Goal: Task Accomplishment & Management: Manage account settings

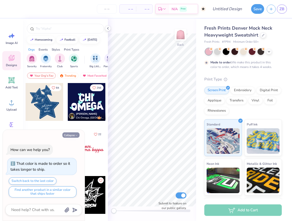
click at [74, 135] on button "Collapse" at bounding box center [70, 135] width 17 height 5
type textarea "x"
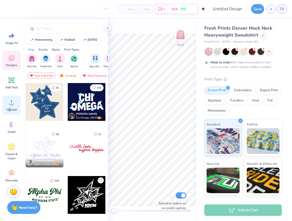
click at [9, 108] on span "Upload" at bounding box center [11, 110] width 10 height 4
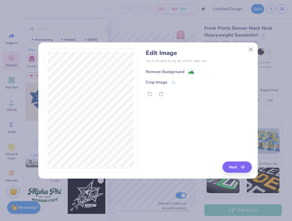
click at [182, 71] on div "Remove Background" at bounding box center [165, 72] width 39 height 6
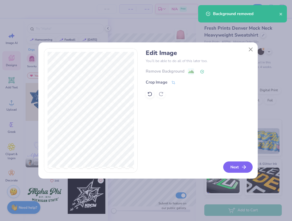
click at [233, 163] on button "Next" at bounding box center [237, 167] width 29 height 11
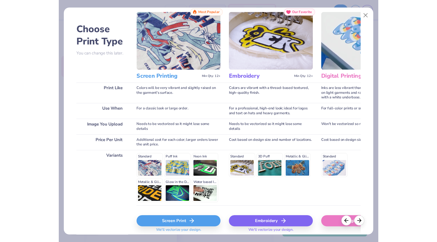
scroll to position [34, 0]
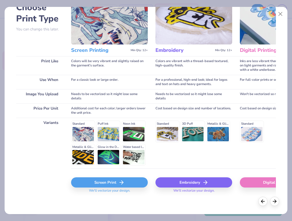
click at [114, 184] on div "Screen Print" at bounding box center [109, 183] width 77 height 10
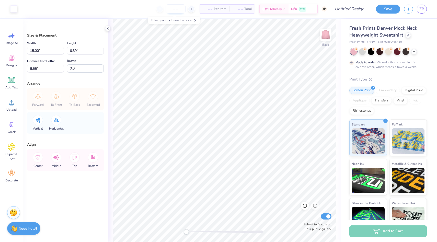
type input "4.92"
type input "2.26"
type input "11.19"
type input "3.49"
type input "1.60"
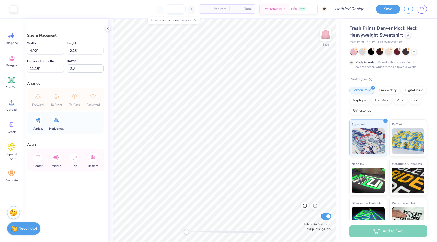
type input "3.47"
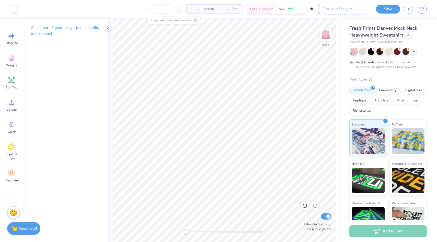
click at [292, 12] on input "Design Title" at bounding box center [343, 9] width 50 height 10
type input "pink mock neck"
drag, startPoint x: 161, startPoint y: 9, endPoint x: 164, endPoint y: 9, distance: 3.6
click at [166, 9] on input "number" at bounding box center [176, 8] width 20 height 9
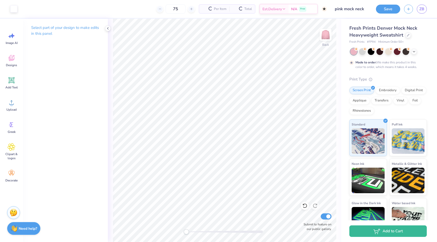
type input "75"
click at [292, 52] on div at bounding box center [362, 51] width 7 height 7
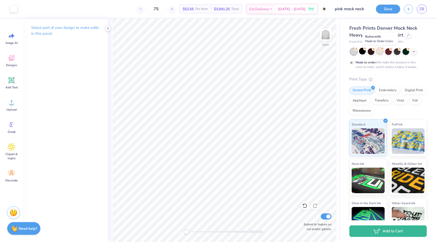
click at [292, 52] on div at bounding box center [380, 51] width 7 height 7
click at [292, 52] on icon at bounding box center [414, 51] width 4 height 4
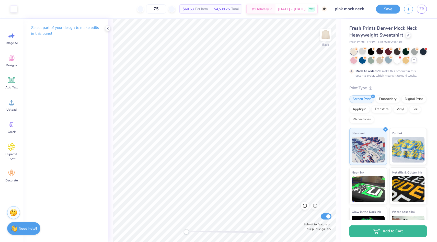
click at [292, 62] on div at bounding box center [389, 60] width 7 height 7
click at [292, 62] on div at bounding box center [397, 60] width 7 height 7
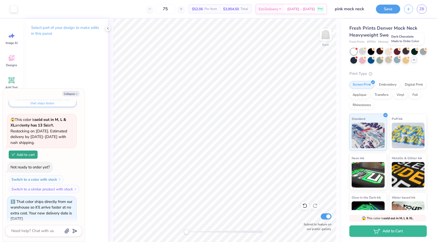
click at [292, 51] on div at bounding box center [406, 51] width 7 height 7
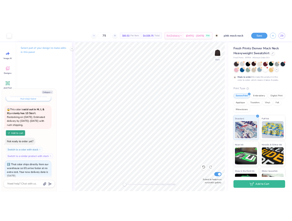
scroll to position [97, 0]
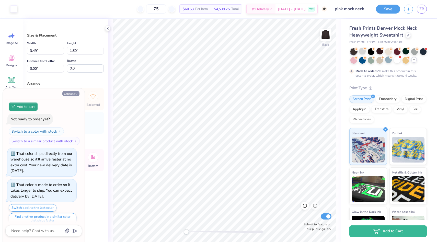
click at [79, 94] on button "Collapse" at bounding box center [70, 93] width 17 height 5
type textarea "x"
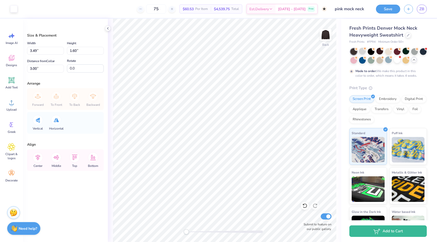
click at [72, 93] on div "Forward To Front To Back Backward" at bounding box center [66, 99] width 74 height 22
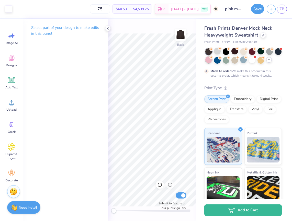
click at [212, 59] on div at bounding box center [208, 60] width 7 height 7
click at [275, 54] on div at bounding box center [278, 51] width 7 height 7
click at [212, 60] on div at bounding box center [208, 60] width 7 height 7
click at [247, 61] on div at bounding box center [243, 60] width 7 height 7
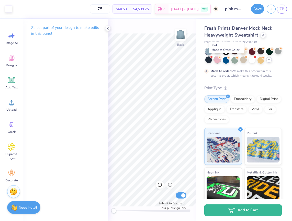
click at [221, 59] on div at bounding box center [217, 60] width 7 height 7
click at [257, 13] on button "Save" at bounding box center [257, 8] width 13 height 10
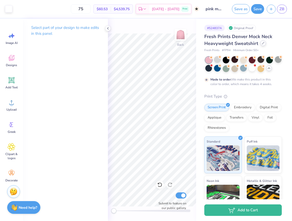
click at [263, 44] on icon at bounding box center [263, 43] width 3 height 3
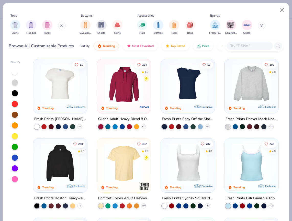
click at [63, 26] on icon at bounding box center [62, 26] width 1 height 2
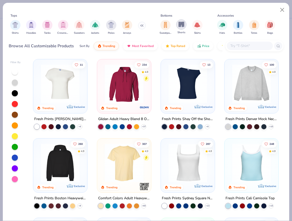
click at [180, 25] on img "filter for Shorts" at bounding box center [182, 24] width 6 height 6
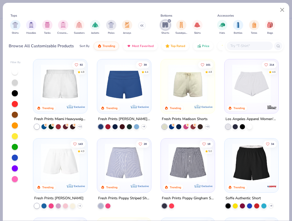
click at [63, 94] on img at bounding box center [60, 83] width 44 height 39
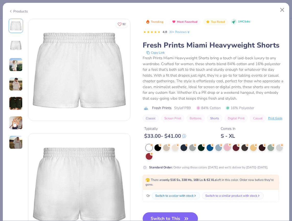
click at [227, 151] on div at bounding box center [227, 147] width 7 height 7
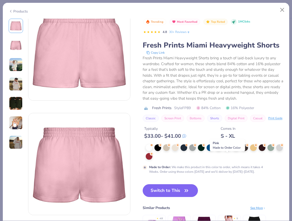
scroll to position [95, 0]
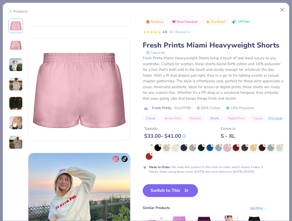
drag, startPoint x: 159, startPoint y: 200, endPoint x: 248, endPoint y: 162, distance: 96.8
click at [159, 197] on button "Switch to This" at bounding box center [171, 190] width 56 height 13
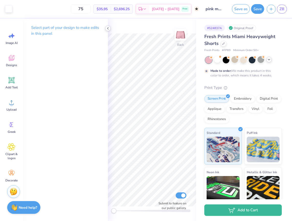
click at [107, 29] on icon at bounding box center [108, 28] width 4 height 4
drag, startPoint x: 108, startPoint y: 29, endPoint x: 104, endPoint y: 28, distance: 4.2
click at [108, 29] on polyline at bounding box center [107, 28] width 1 height 2
drag, startPoint x: 256, startPoint y: 9, endPoint x: 261, endPoint y: 17, distance: 9.0
click at [256, 9] on button "Save" at bounding box center [257, 9] width 13 height 10
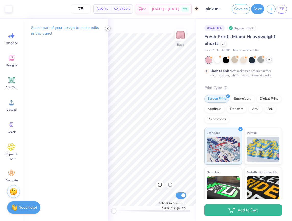
click at [108, 29] on icon at bounding box center [108, 28] width 4 height 4
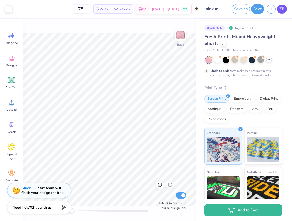
click at [283, 11] on span "ZB" at bounding box center [282, 9] width 5 height 6
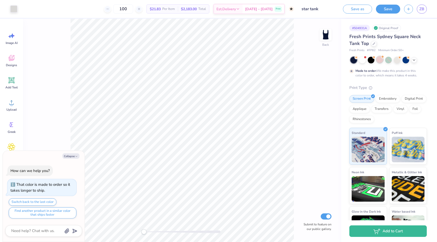
click at [382, 61] on div at bounding box center [380, 59] width 7 height 7
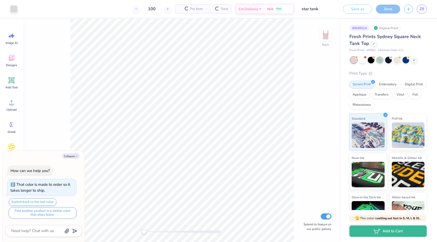
scroll to position [118, 0]
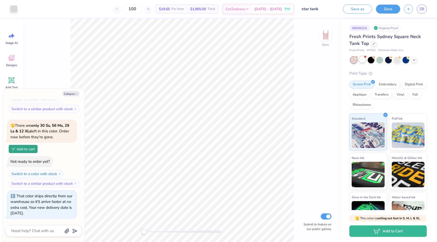
click at [363, 61] on div at bounding box center [362, 59] width 7 height 7
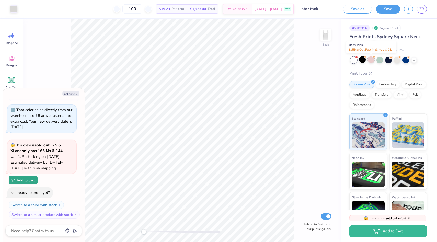
click at [373, 61] on div at bounding box center [371, 59] width 7 height 7
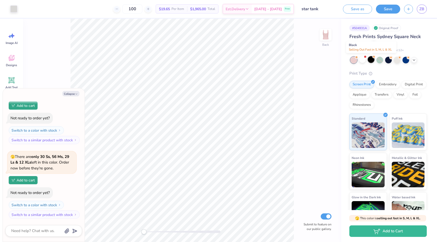
click at [372, 61] on div at bounding box center [371, 59] width 7 height 7
click at [414, 62] on div at bounding box center [415, 60] width 6 height 6
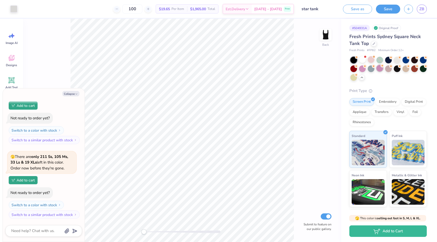
click at [383, 70] on div at bounding box center [380, 68] width 7 height 7
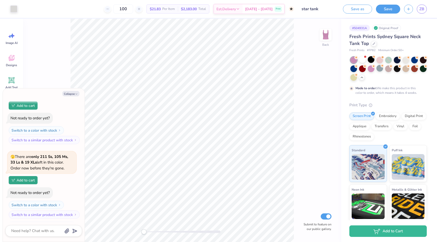
scroll to position [402, 0]
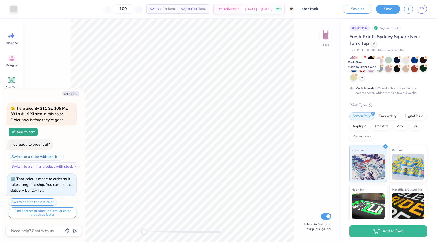
click at [420, 72] on div at bounding box center [423, 68] width 7 height 7
click at [420, 63] on div at bounding box center [423, 59] width 7 height 7
click at [380, 61] on div at bounding box center [380, 59] width 7 height 7
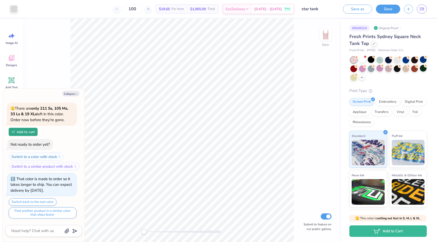
scroll to position [508, 0]
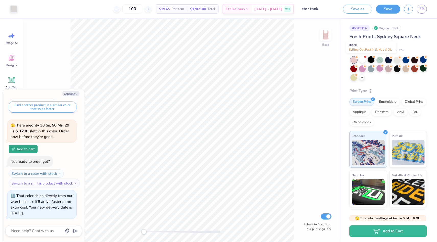
click at [374, 59] on div at bounding box center [371, 59] width 7 height 7
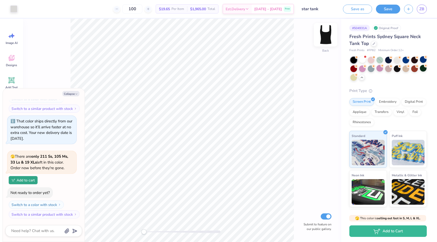
click at [328, 36] on img at bounding box center [326, 35] width 20 height 20
click at [328, 37] on img at bounding box center [326, 35] width 20 height 20
click at [373, 45] on div at bounding box center [374, 43] width 6 height 6
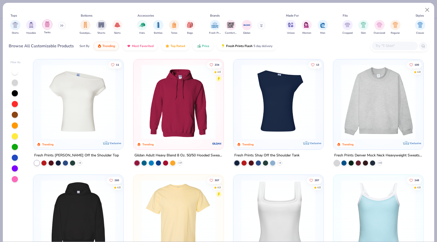
click at [52, 25] on div "filter for Tanks" at bounding box center [47, 24] width 10 height 10
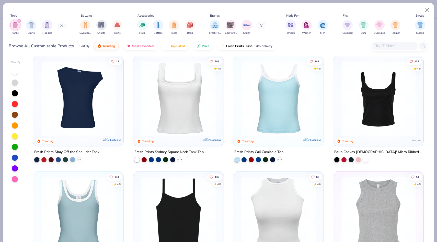
scroll to position [4, 0]
click at [270, 98] on img at bounding box center [279, 98] width 80 height 75
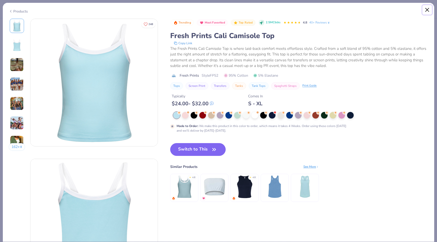
drag, startPoint x: 430, startPoint y: 5, endPoint x: 428, endPoint y: 9, distance: 4.4
click at [430, 6] on button "Close" at bounding box center [428, 10] width 10 height 10
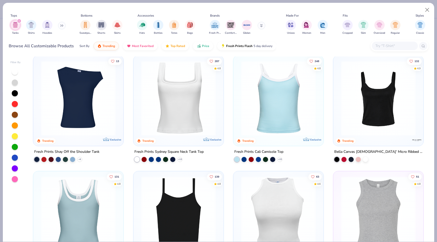
click at [385, 89] on img at bounding box center [379, 98] width 80 height 75
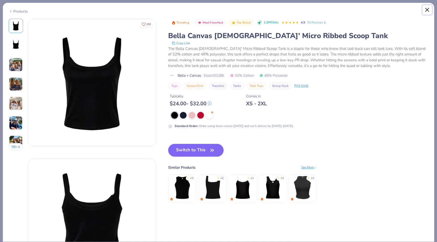
click at [427, 10] on button "Close" at bounding box center [428, 10] width 10 height 10
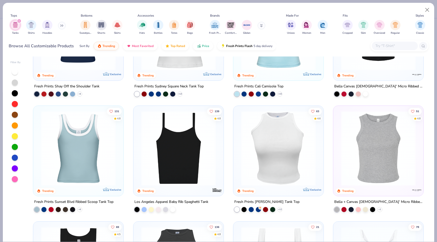
scroll to position [108, 0]
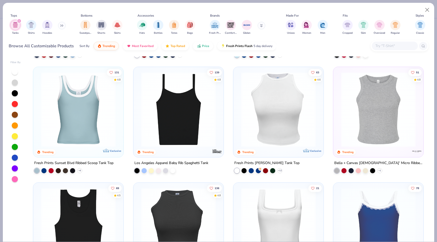
click at [65, 109] on img at bounding box center [78, 109] width 80 height 75
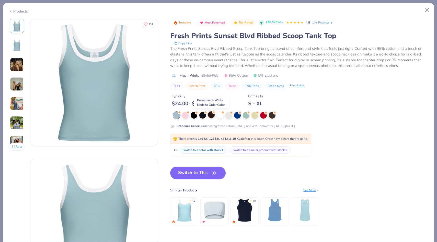
click at [212, 115] on div at bounding box center [211, 115] width 7 height 7
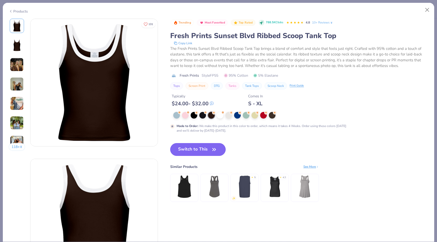
click at [203, 148] on button "Switch to This" at bounding box center [198, 149] width 56 height 13
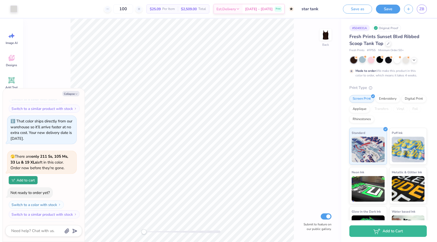
scroll to position [631, 0]
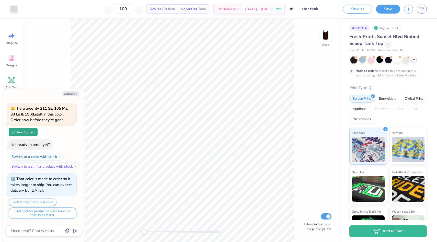
click at [414, 60] on icon at bounding box center [414, 60] width 4 height 4
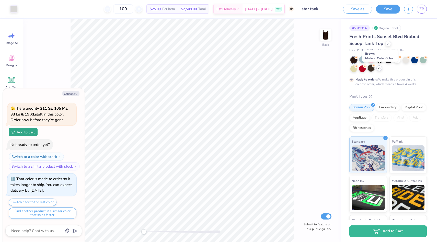
click at [375, 69] on div at bounding box center [371, 68] width 7 height 7
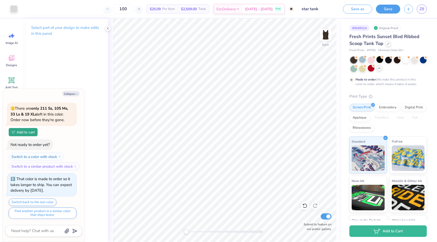
click at [392, 11] on button "Save" at bounding box center [388, 9] width 24 height 9
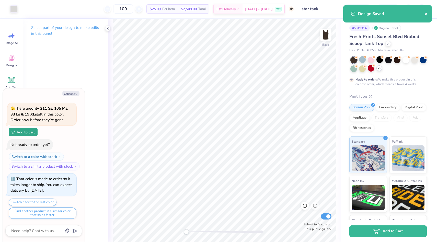
type textarea "x"
click at [427, 15] on icon "close" at bounding box center [427, 14] width 4 height 4
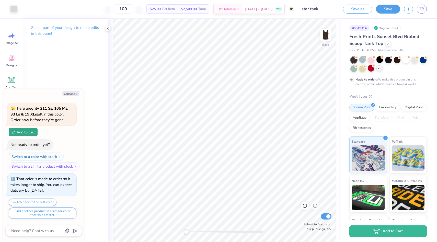
click at [426, 6] on div "Design Saved" at bounding box center [388, 5] width 91 height 2
click at [422, 10] on span "ZB" at bounding box center [422, 9] width 5 height 6
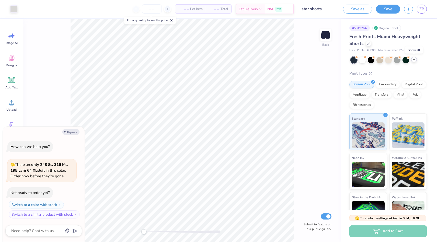
click at [416, 59] on icon at bounding box center [414, 60] width 4 height 4
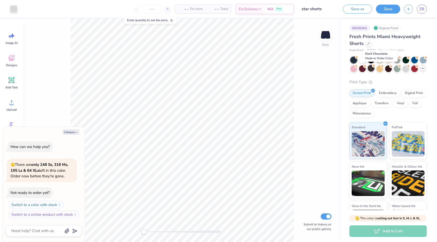
click at [375, 70] on div at bounding box center [371, 68] width 7 height 7
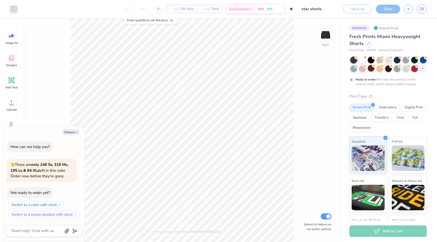
scroll to position [4, 0]
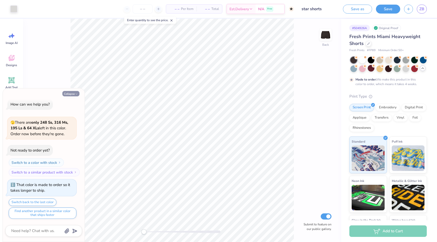
click at [70, 92] on button "Collapse" at bounding box center [70, 93] width 17 height 5
type textarea "x"
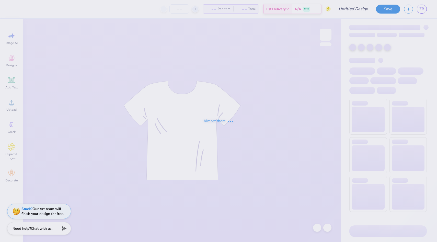
type input "star sweats"
type input "100"
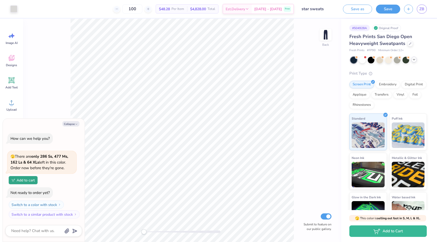
click at [412, 61] on icon at bounding box center [414, 60] width 4 height 4
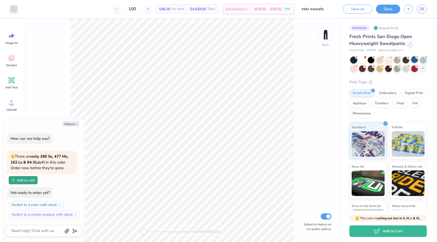
drag, startPoint x: 412, startPoint y: 61, endPoint x: 415, endPoint y: 59, distance: 4.2
click at [415, 59] on div at bounding box center [415, 59] width 7 height 7
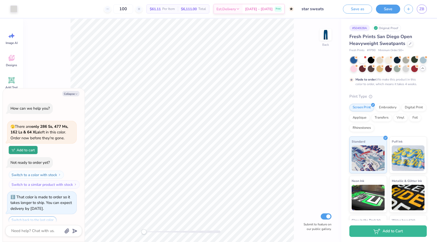
scroll to position [18, 0]
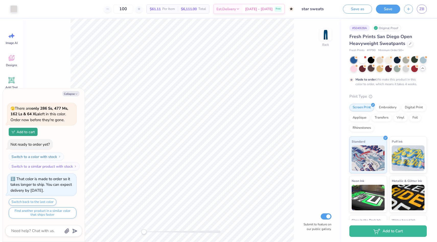
click at [375, 69] on div at bounding box center [371, 68] width 7 height 7
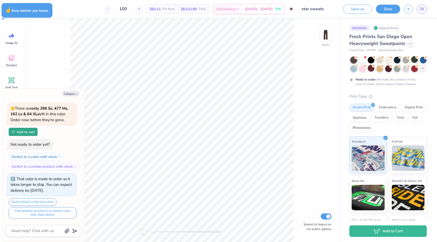
type textarea "x"
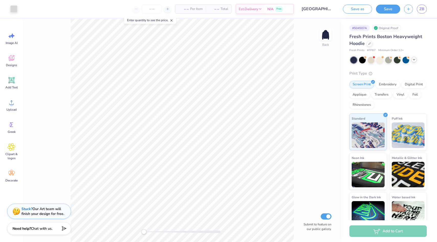
click at [414, 61] on icon at bounding box center [414, 60] width 4 height 4
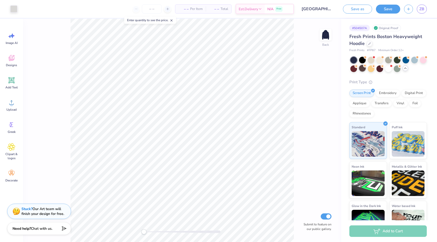
click at [366, 70] on div at bounding box center [362, 68] width 7 height 7
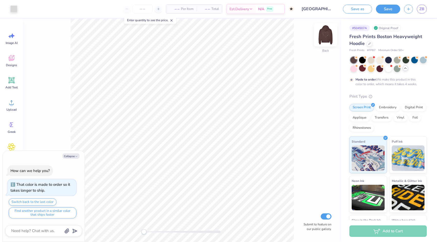
click at [323, 37] on img at bounding box center [326, 35] width 20 height 20
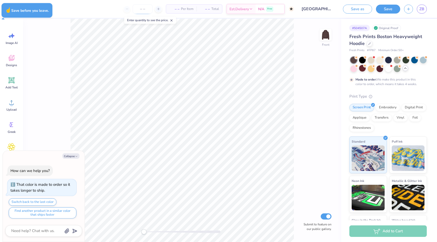
type textarea "x"
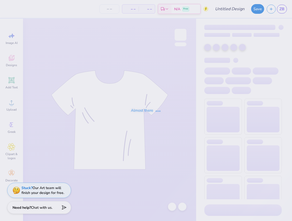
type input "[GEOGRAPHIC_DATA] : Zeta [PERSON_NAME]"
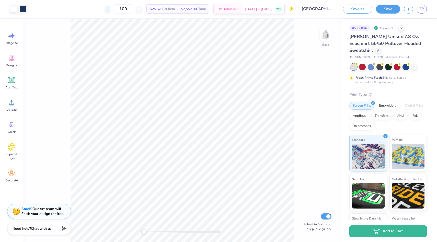
drag, startPoint x: 138, startPoint y: 9, endPoint x: 114, endPoint y: 9, distance: 24.0
click at [114, 9] on div "100" at bounding box center [123, 8] width 38 height 9
drag, startPoint x: 137, startPoint y: 9, endPoint x: 110, endPoint y: 9, distance: 27.1
click at [110, 9] on div "75 $26.35 Per Item $1,976.25 Total Est. Delivery Oct 7 - 10 Free" at bounding box center [162, 9] width 264 height 18
type input "60"
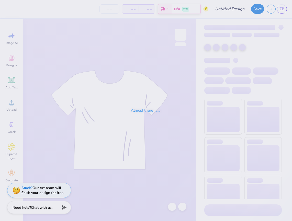
type input "star tank"
type input "100"
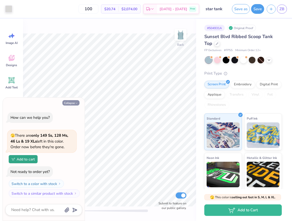
click at [75, 103] on button "Collapse" at bounding box center [70, 102] width 17 height 5
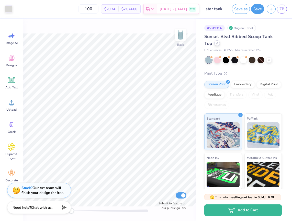
click at [216, 45] on div at bounding box center [217, 43] width 6 height 6
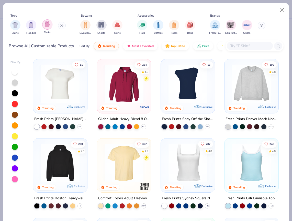
click at [47, 28] on div "filter for Tanks" at bounding box center [47, 24] width 10 height 10
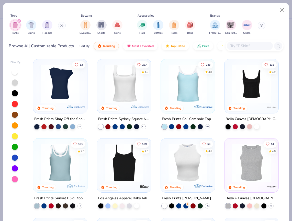
click at [131, 90] on img at bounding box center [124, 83] width 44 height 39
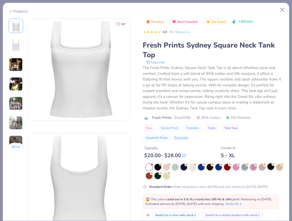
click at [270, 168] on div at bounding box center [271, 166] width 7 height 7
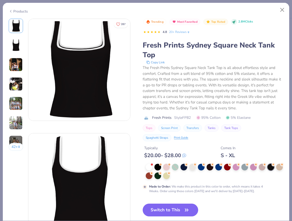
click at [158, 168] on div at bounding box center [158, 167] width 7 height 7
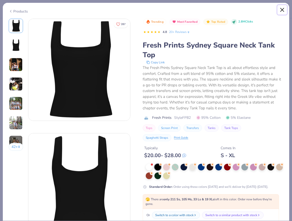
click at [279, 8] on button "Close" at bounding box center [283, 10] width 10 height 10
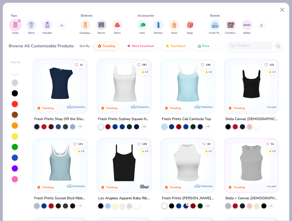
click at [191, 96] on img at bounding box center [188, 83] width 44 height 39
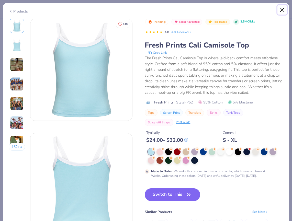
click at [284, 8] on button "Close" at bounding box center [283, 10] width 10 height 10
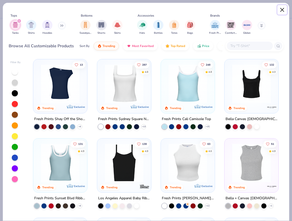
click at [282, 9] on button "Close" at bounding box center [283, 10] width 10 height 10
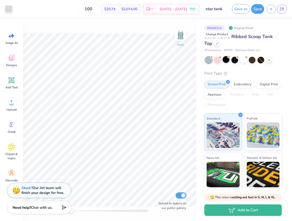
click at [226, 60] on div at bounding box center [226, 59] width 7 height 7
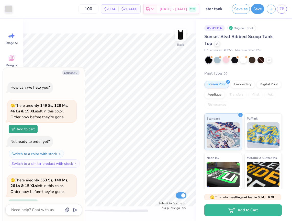
scroll to position [45, 0]
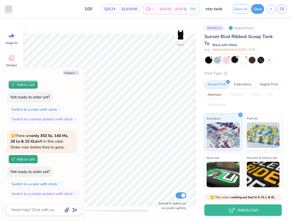
click at [234, 59] on div at bounding box center [235, 59] width 7 height 7
click at [255, 61] on div at bounding box center [252, 59] width 7 height 7
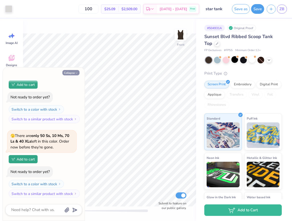
drag, startPoint x: 70, startPoint y: 71, endPoint x: 73, endPoint y: 72, distance: 3.4
click at [70, 71] on button "Collapse" at bounding box center [70, 72] width 17 height 5
type textarea "x"
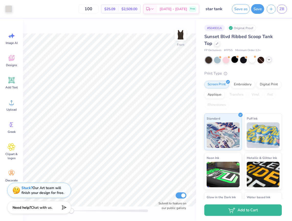
click at [267, 59] on icon at bounding box center [269, 60] width 4 height 4
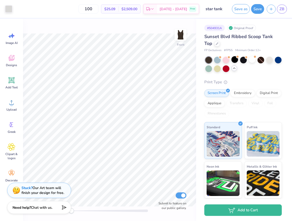
drag, startPoint x: 104, startPoint y: 10, endPoint x: 71, endPoint y: 7, distance: 33.6
click at [71, 8] on div "100 $25.09 Per Item $2,509.00 Total Est. Delivery Oct 7 - 10 Free" at bounding box center [107, 9] width 184 height 18
drag, startPoint x: 103, startPoint y: 7, endPoint x: 85, endPoint y: 7, distance: 18.4
click at [85, 7] on div "75 $25.73 Per Item $1,929.75 Total Est. Delivery Oct 7 - 10 Free" at bounding box center [107, 9] width 184 height 18
type input "200"
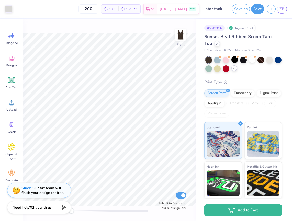
click at [113, 16] on div "200 $25.73 Per Item $1,929.75 Total Est. Delivery Oct 7 - 10 Free" at bounding box center [107, 9] width 184 height 18
drag, startPoint x: 102, startPoint y: 11, endPoint x: 86, endPoint y: 11, distance: 16.6
click at [86, 11] on div "200 $24.13 Per Item $4,826.00 Total Est. Delivery Oct 7 - 10 Free" at bounding box center [107, 9] width 184 height 18
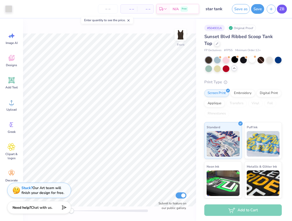
click at [282, 5] on link "ZB" at bounding box center [282, 9] width 10 height 9
click at [281, 8] on span "ZB" at bounding box center [282, 9] width 5 height 6
type textarea "x"
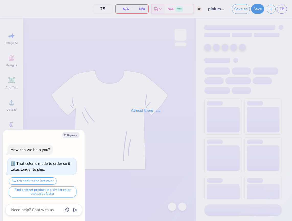
type textarea "x"
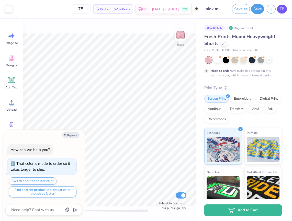
click at [285, 6] on link "ZB" at bounding box center [282, 9] width 10 height 9
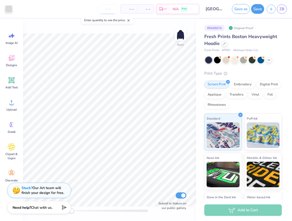
click at [108, 9] on input "number" at bounding box center [108, 8] width 20 height 9
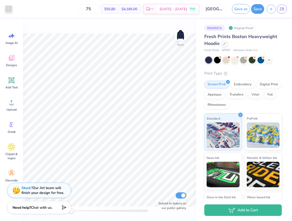
type input "7"
type input "1"
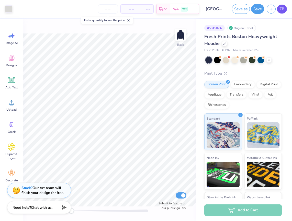
click at [283, 10] on span "ZB" at bounding box center [282, 9] width 5 height 6
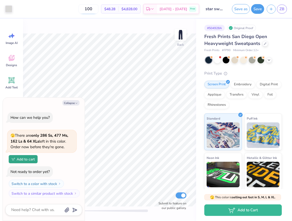
click at [98, 10] on input "100" at bounding box center [89, 8] width 20 height 9
type input "1"
type input "75"
type textarea "x"
click at [98, 8] on input "75" at bounding box center [89, 8] width 20 height 9
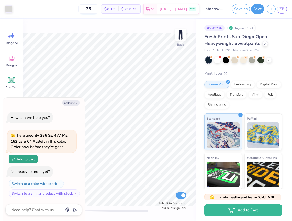
type input "7"
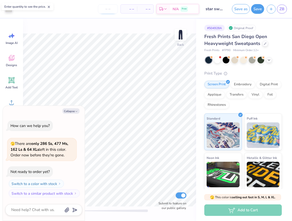
type textarea "x"
type input "50"
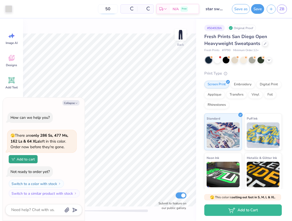
type textarea "x"
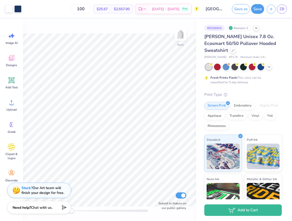
drag, startPoint x: 95, startPoint y: 9, endPoint x: 73, endPoint y: 6, distance: 21.9
click at [74, 6] on div "100 $25.57 Per Item $2,557.00 Total Est. Delivery Oct 7 - 10 Free" at bounding box center [111, 9] width 175 height 18
type input "75"
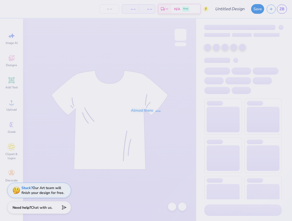
type input "polka dot matching shorts"
type input "50"
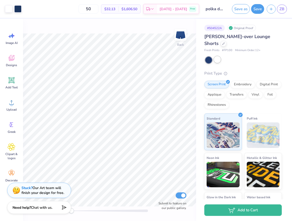
click at [218, 61] on div at bounding box center [217, 59] width 7 height 7
click at [206, 59] on div at bounding box center [208, 60] width 7 height 7
click at [210, 59] on div at bounding box center [208, 60] width 7 height 7
click at [218, 60] on div at bounding box center [217, 59] width 7 height 7
click at [207, 59] on div at bounding box center [208, 60] width 7 height 7
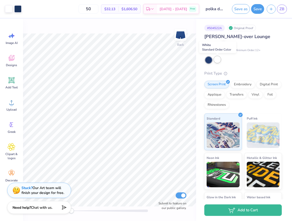
click at [219, 60] on div at bounding box center [217, 59] width 7 height 7
